Goal: Task Accomplishment & Management: Use online tool/utility

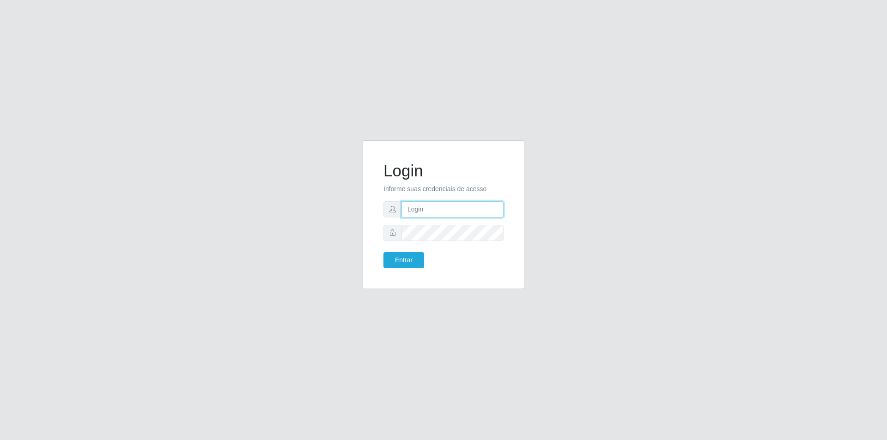
click at [420, 214] on input "text" at bounding box center [452, 209] width 102 height 16
type input "[EMAIL_ADDRESS][DOMAIN_NAME]"
click at [383, 252] on button "Entrar" at bounding box center [403, 260] width 41 height 16
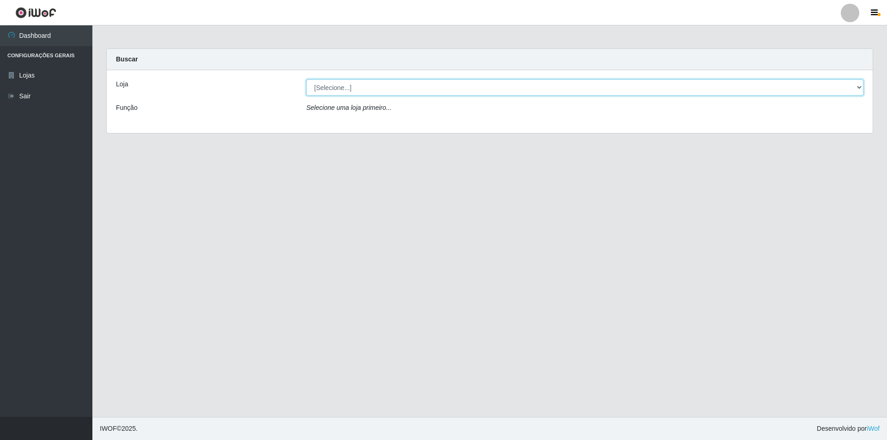
click at [334, 88] on select "[Selecione...] Extrabom - Loja 01 Centro de Distribuição" at bounding box center [584, 87] width 557 height 16
select select "435"
click at [306, 79] on select "[Selecione...] Extrabom - Loja 01 Centro de Distribuição" at bounding box center [584, 87] width 557 height 16
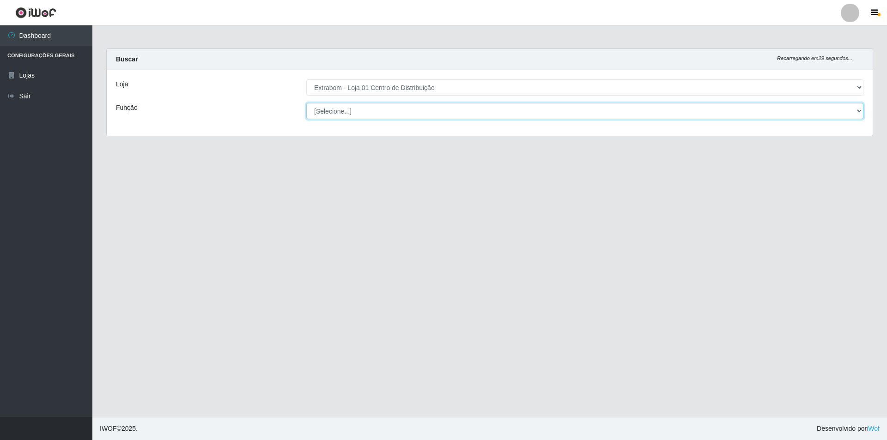
click at [340, 106] on select "[Selecione...] Carregador e Descarregador de Caminhão Carregador e Descarregado…" at bounding box center [584, 111] width 557 height 16
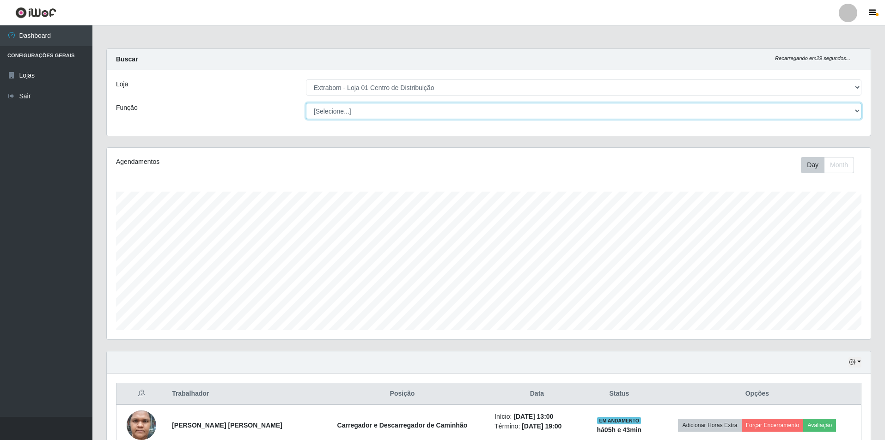
scroll to position [192, 764]
click at [306, 103] on select "[Selecione...] Carregador e Descarregador de Caminhão Carregador e Descarregado…" at bounding box center [583, 111] width 555 height 16
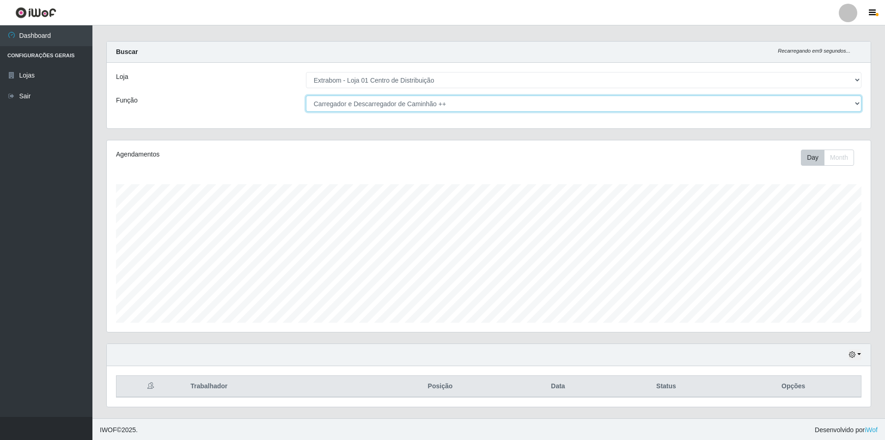
scroll to position [0, 0]
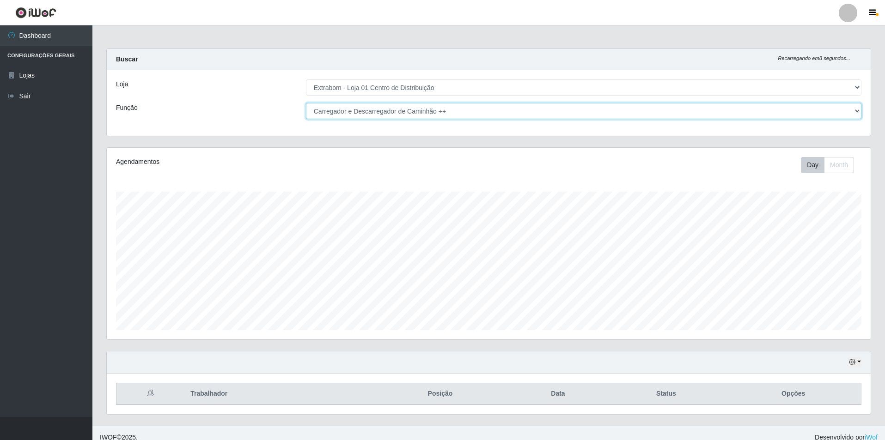
click at [425, 110] on select "[Selecione...] Carregador e Descarregador de Caminhão Carregador e Descarregado…" at bounding box center [583, 111] width 555 height 16
click at [306, 103] on select "[Selecione...] Carregador e Descarregador de Caminhão Carregador e Descarregado…" at bounding box center [583, 111] width 555 height 16
click at [412, 88] on select "[Selecione...] Extrabom - Loja 01 Centro de Distribuição" at bounding box center [583, 87] width 555 height 16
click at [306, 79] on select "[Selecione...] Extrabom - Loja 01 Centro de Distribuição" at bounding box center [583, 87] width 555 height 16
click at [401, 110] on select "[Selecione...] Carregador e Descarregador de Caminhão Carregador e Descarregado…" at bounding box center [583, 111] width 555 height 16
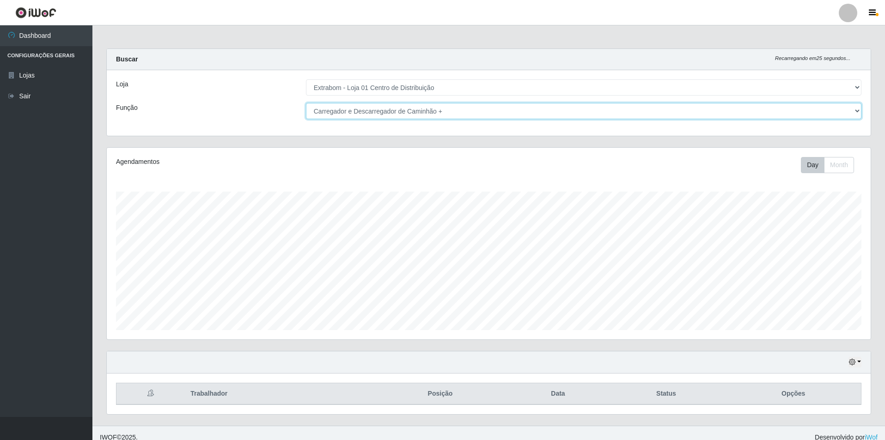
select select "11"
click at [306, 103] on select "[Selecione...] Carregador e Descarregador de Caminhão Carregador e Descarregado…" at bounding box center [583, 111] width 555 height 16
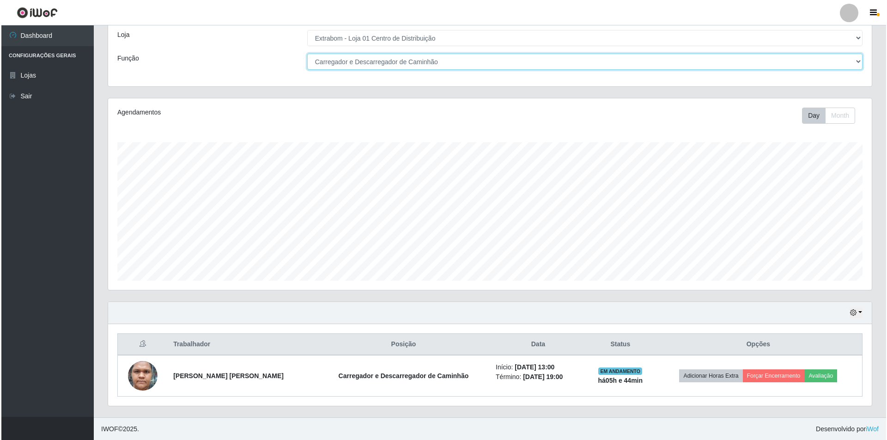
scroll to position [50, 0]
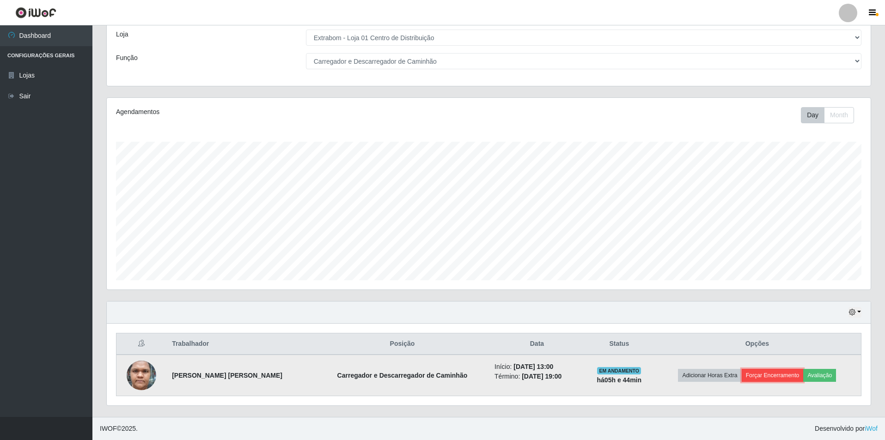
click at [773, 377] on button "Forçar Encerramento" at bounding box center [772, 375] width 62 height 13
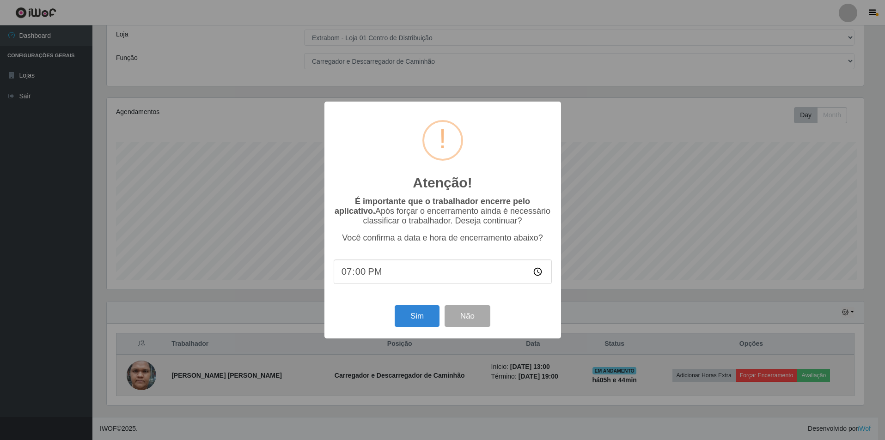
scroll to position [192, 759]
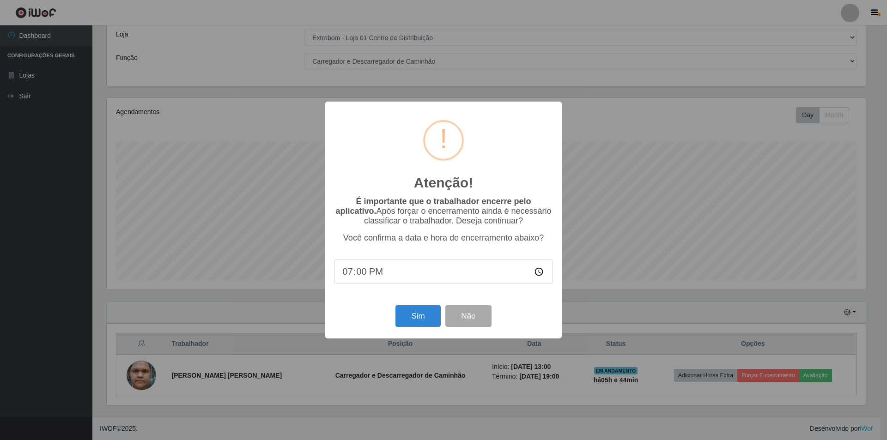
click at [373, 274] on input "19:00" at bounding box center [443, 272] width 218 height 24
click at [358, 276] on input "19:00" at bounding box center [443, 272] width 218 height 24
type input "19:15"
click at [409, 320] on button "Sim" at bounding box center [417, 316] width 45 height 22
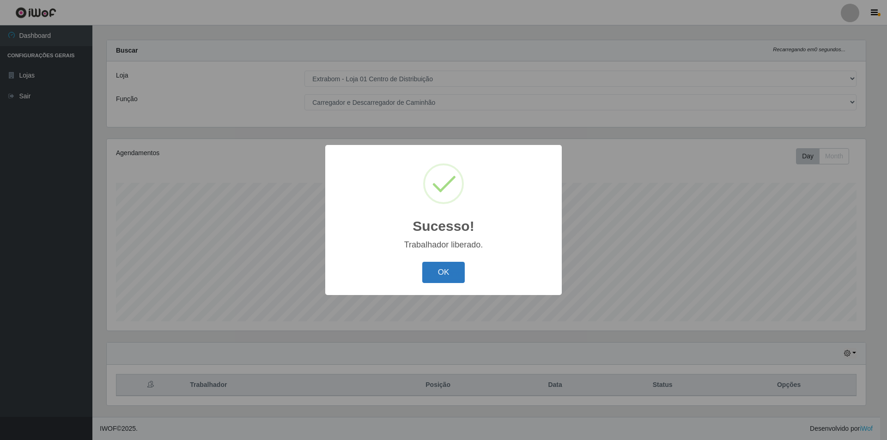
click at [443, 270] on button "OK" at bounding box center [443, 273] width 43 height 22
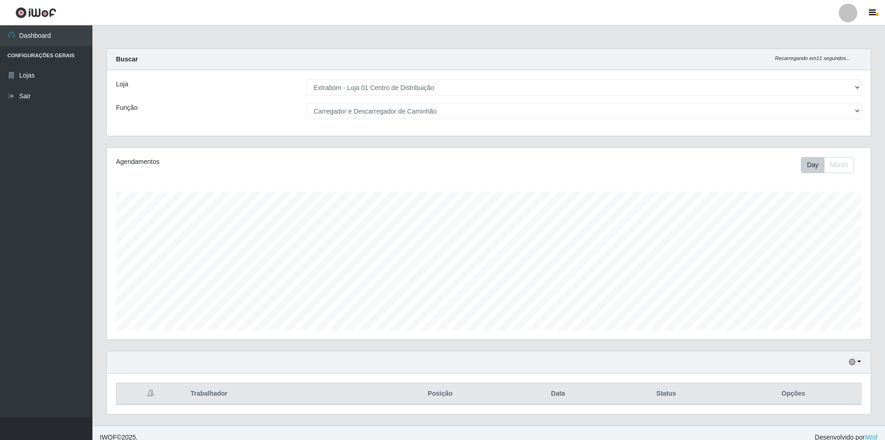
scroll to position [9, 0]
